Goal: Transaction & Acquisition: Purchase product/service

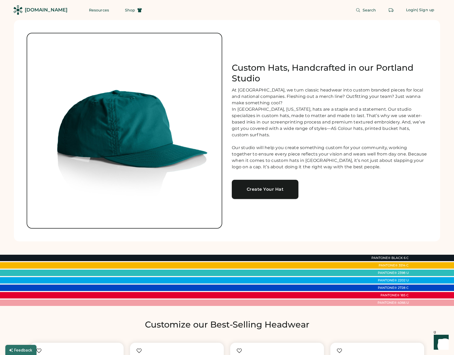
click at [276, 187] on div "Create Your Hat" at bounding box center [265, 189] width 54 height 4
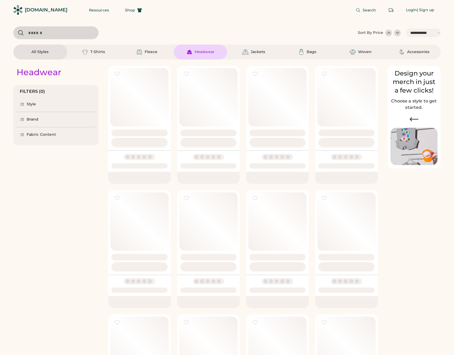
select select "*****"
select select "*"
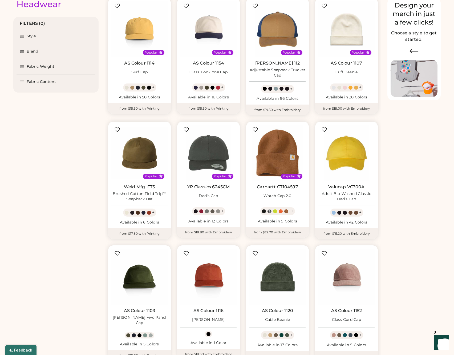
select select "*****"
select select "*"
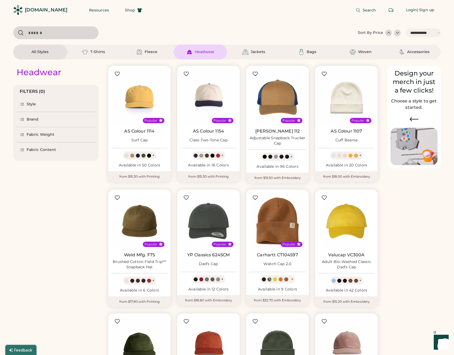
click at [33, 104] on div "Style" at bounding box center [32, 103] width 10 height 5
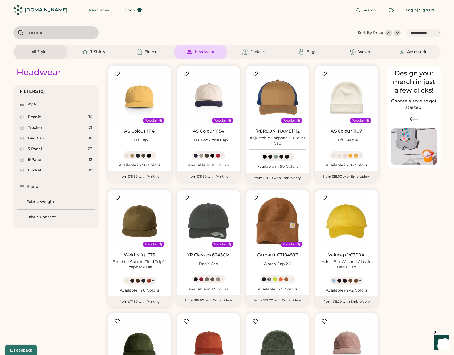
click at [23, 138] on icon at bounding box center [22, 138] width 5 height 5
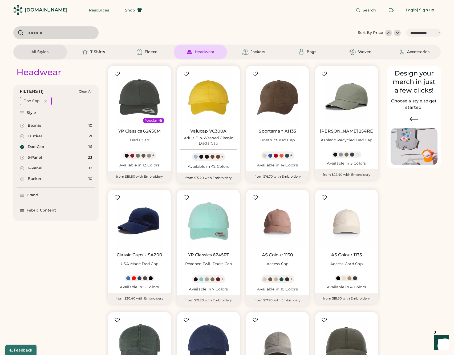
select select "*****"
select select "*"
click at [22, 157] on icon at bounding box center [22, 157] width 5 height 5
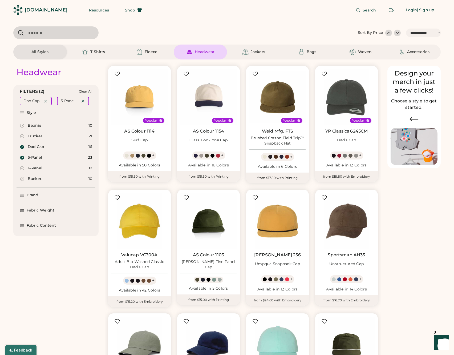
click at [23, 146] on icon at bounding box center [22, 147] width 4 height 4
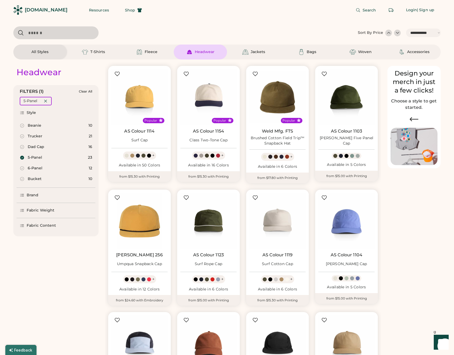
click at [22, 168] on icon at bounding box center [22, 168] width 5 height 5
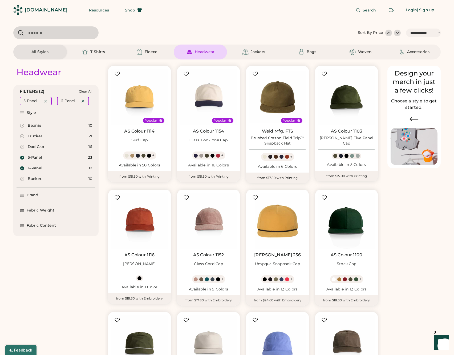
click at [22, 168] on icon at bounding box center [22, 168] width 4 height 4
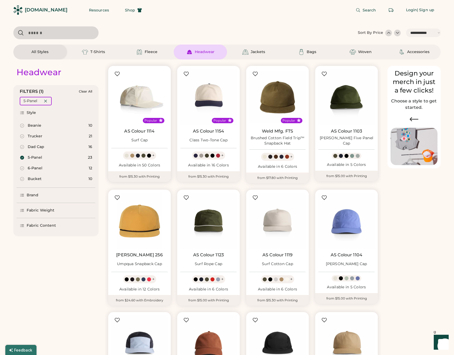
click at [144, 100] on img at bounding box center [139, 97] width 56 height 56
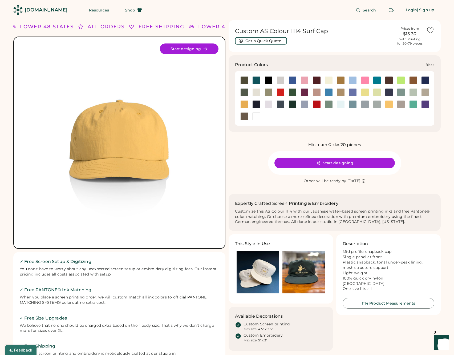
click at [270, 79] on div at bounding box center [269, 80] width 8 height 8
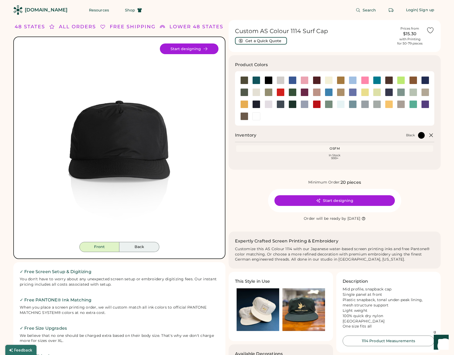
click at [133, 248] on button "Back" at bounding box center [139, 247] width 40 height 10
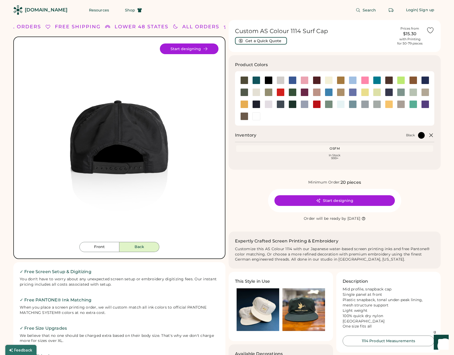
click at [148, 127] on img at bounding box center [119, 142] width 198 height 198
click at [105, 246] on button "Front" at bounding box center [99, 247] width 40 height 10
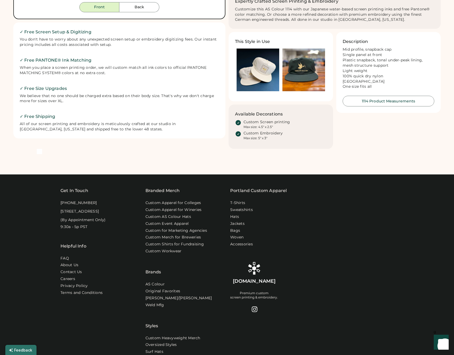
scroll to position [242, 0]
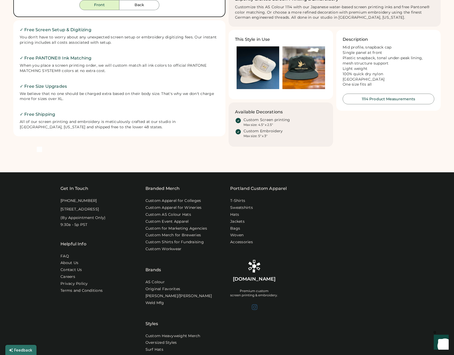
click at [256, 303] on div at bounding box center [254, 306] width 6 height 6
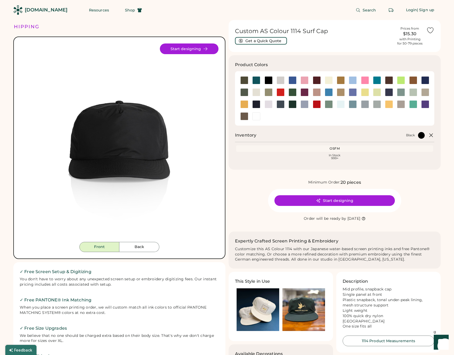
scroll to position [0, 0]
click at [366, 79] on div at bounding box center [365, 80] width 8 height 8
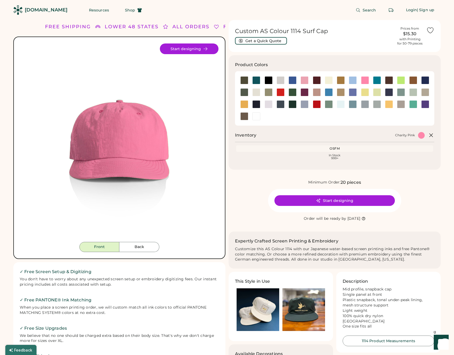
click at [198, 48] on button "Start designing" at bounding box center [189, 48] width 59 height 11
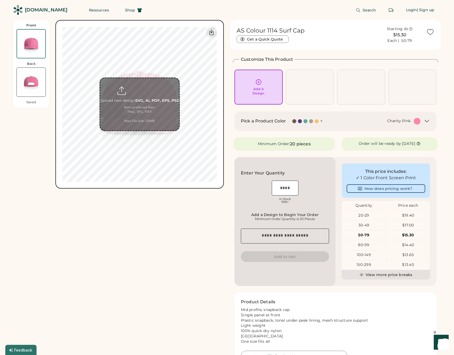
click at [153, 104] on input "file" at bounding box center [139, 104] width 79 height 52
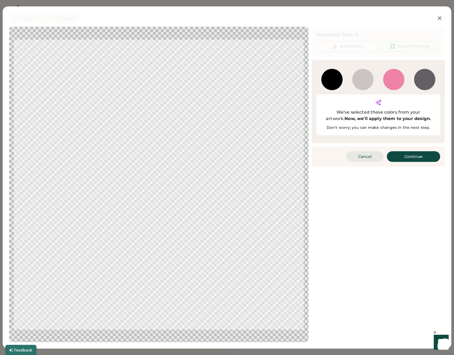
click at [362, 151] on button "Cancel" at bounding box center [364, 156] width 37 height 11
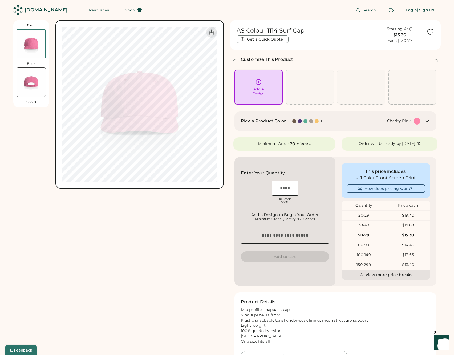
click at [266, 82] on div "Add A Design" at bounding box center [258, 87] width 41 height 17
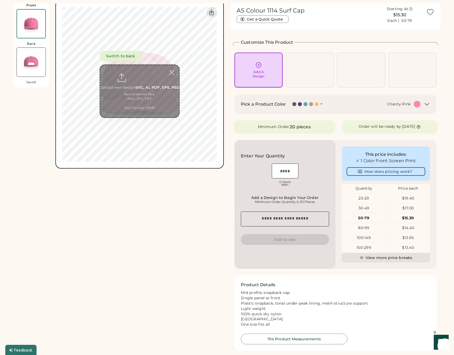
scroll to position [20, 0]
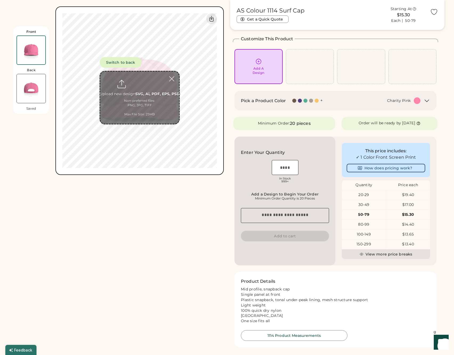
click at [151, 100] on input "file" at bounding box center [139, 97] width 79 height 52
click at [424, 99] on icon at bounding box center [427, 101] width 6 height 6
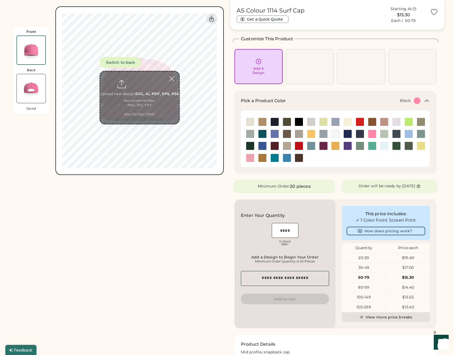
click at [301, 123] on img at bounding box center [299, 122] width 8 height 8
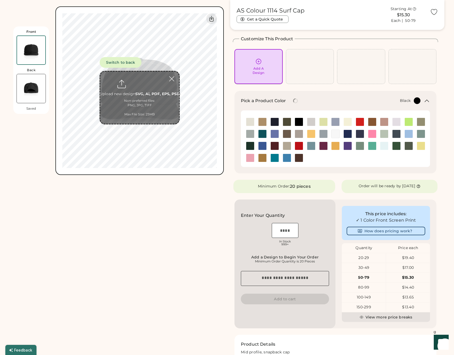
click at [258, 71] on div "Add A Design" at bounding box center [259, 70] width 12 height 9
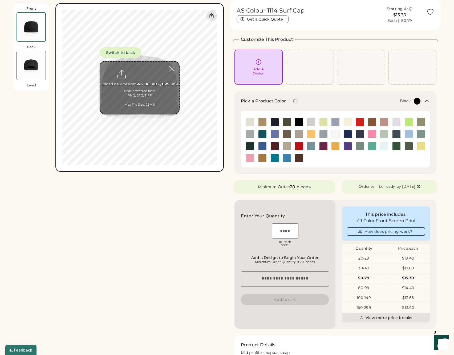
scroll to position [0, 0]
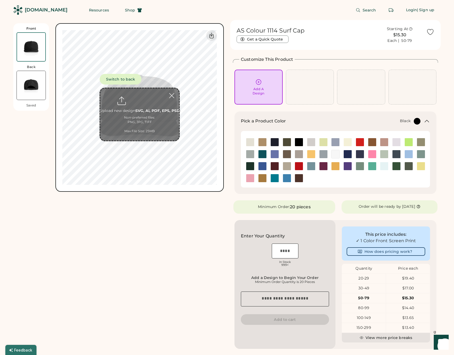
click at [142, 104] on input "file" at bounding box center [139, 114] width 79 height 52
type input "**********"
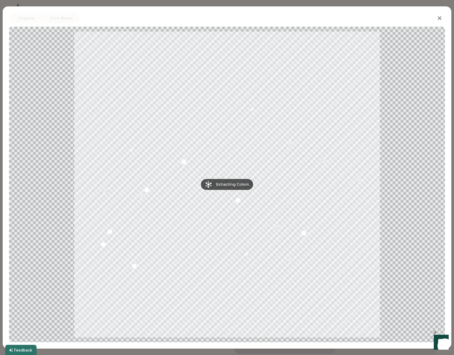
scroll to position [1, 0]
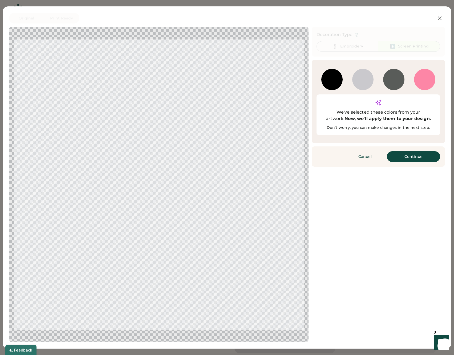
click at [408, 151] on button "Continue" at bounding box center [413, 156] width 53 height 11
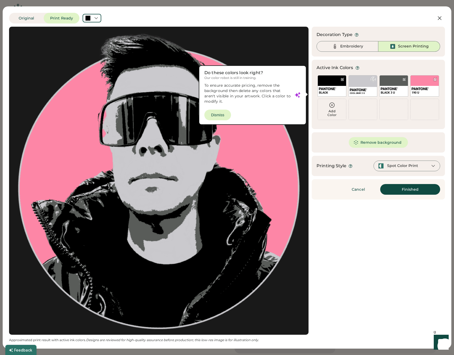
click at [365, 85] on div "COOL GRAY 2 U" at bounding box center [362, 85] width 29 height 21
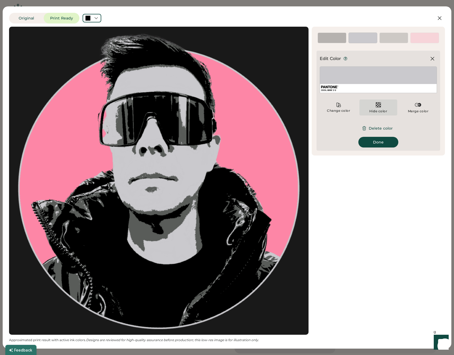
click at [380, 104] on img at bounding box center [378, 104] width 6 height 6
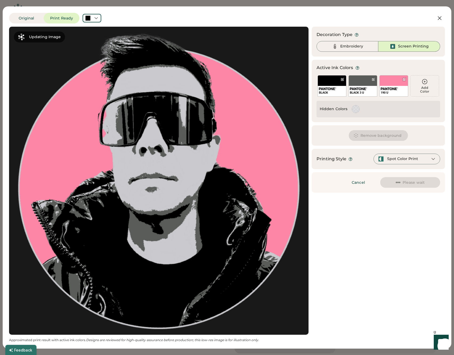
click at [366, 84] on div "BLACK 3 U" at bounding box center [362, 85] width 29 height 21
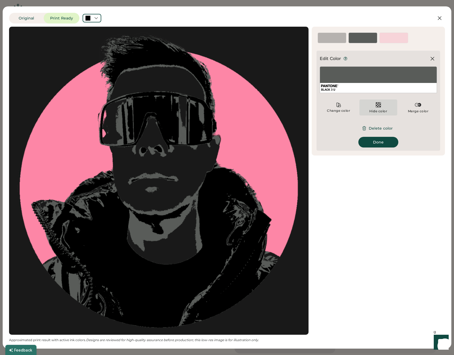
click at [379, 105] on img at bounding box center [378, 104] width 6 height 6
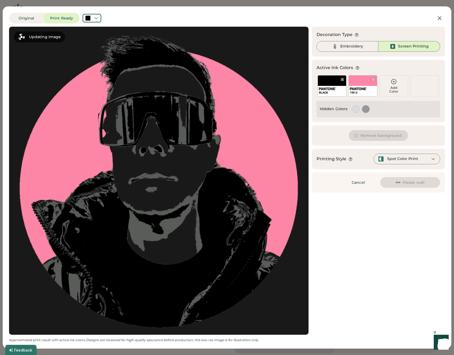
click at [391, 86] on div "Add Color" at bounding box center [394, 89] width 28 height 7
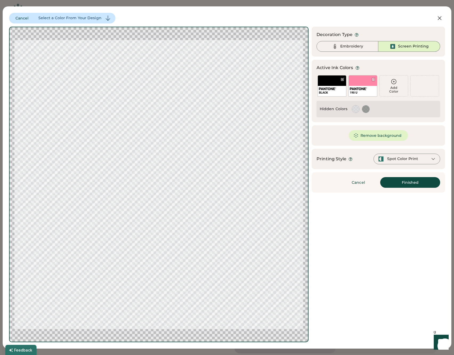
click at [395, 80] on icon at bounding box center [394, 81] width 6 height 6
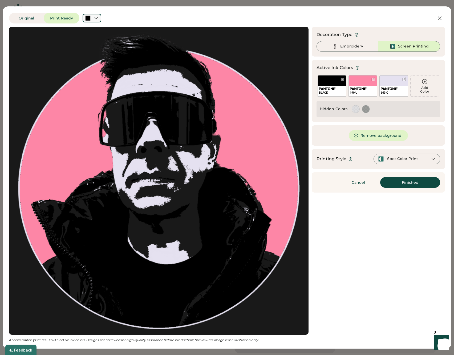
click at [99, 18] on div at bounding box center [92, 18] width 19 height 9
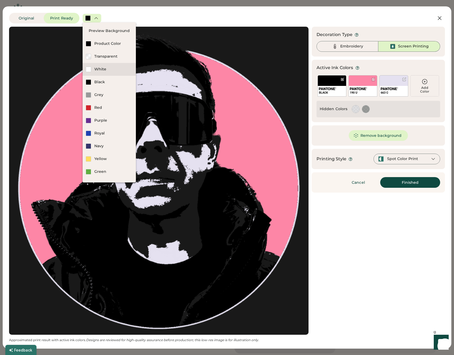
click at [99, 68] on div "White" at bounding box center [113, 69] width 38 height 5
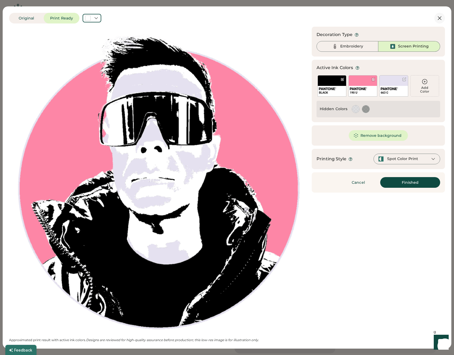
drag, startPoint x: 441, startPoint y: 18, endPoint x: 369, endPoint y: 183, distance: 180.3
click at [393, 158] on div "Spot Color Print" at bounding box center [402, 158] width 31 height 5
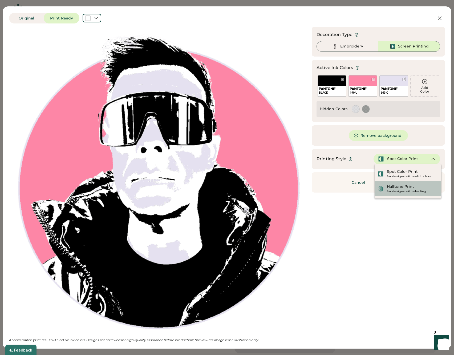
click at [387, 188] on div "Halftone Print for designs with shading" at bounding box center [408, 189] width 60 height 10
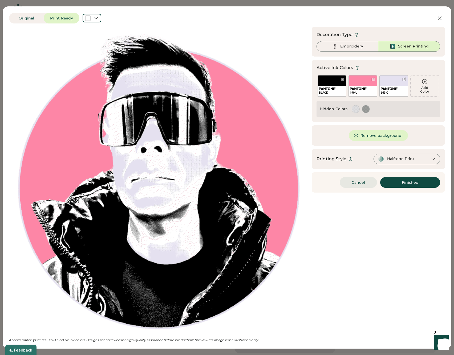
click at [355, 182] on button "Cancel" at bounding box center [358, 182] width 37 height 11
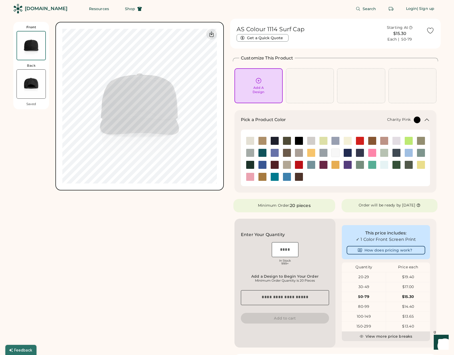
click at [371, 151] on img at bounding box center [372, 153] width 8 height 8
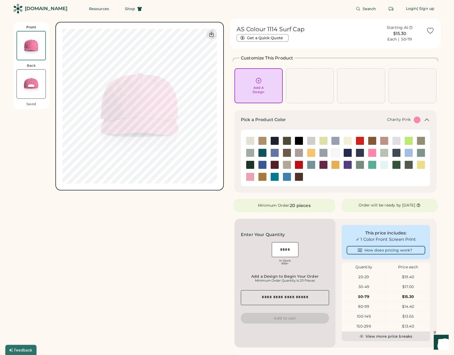
click at [188, 215] on div "Front Back Saved Switch to back Upload new design SVG, Ai, PDF, EPS, PSD Non-pr…" at bounding box center [118, 229] width 210 height 420
